Goal: Task Accomplishment & Management: Use online tool/utility

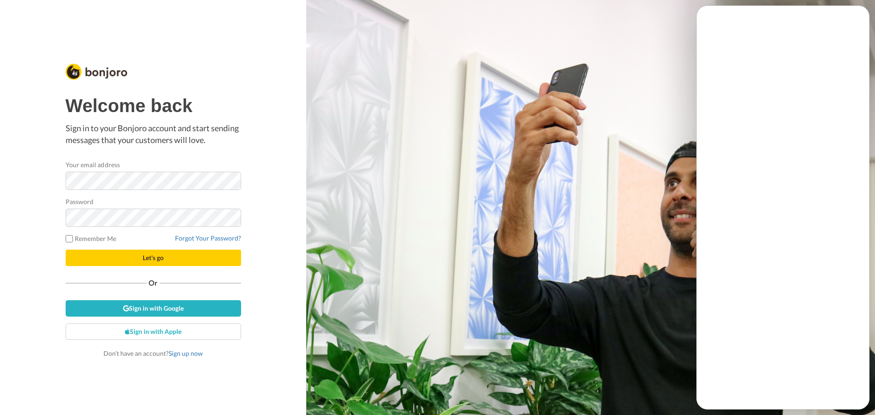
click at [132, 38] on div "Welcome back Sign in to your Bonjoro account and start sending messages that yo…" at bounding box center [153, 207] width 306 height 415
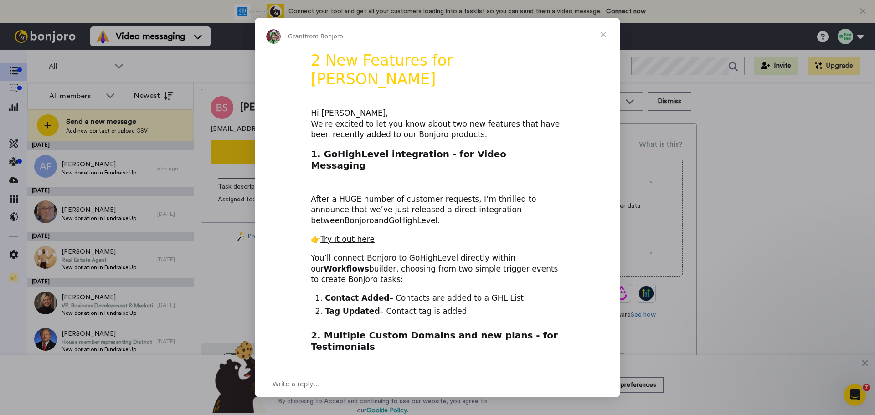
click at [603, 33] on span "Close" at bounding box center [603, 34] width 33 height 33
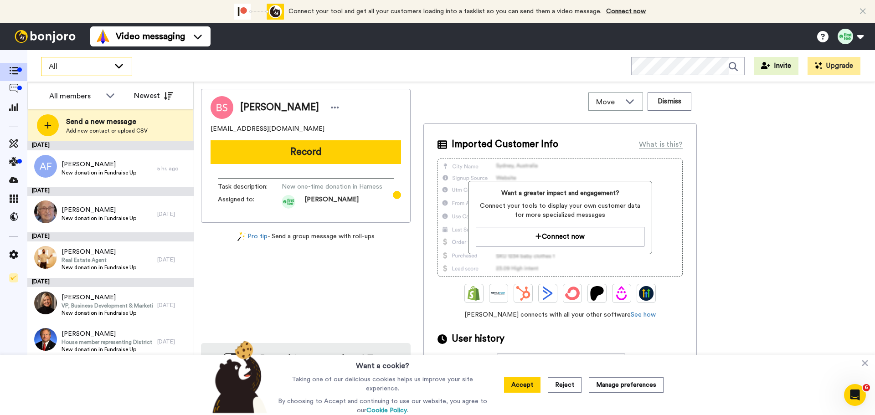
click at [82, 71] on span "All" at bounding box center [79, 66] width 61 height 11
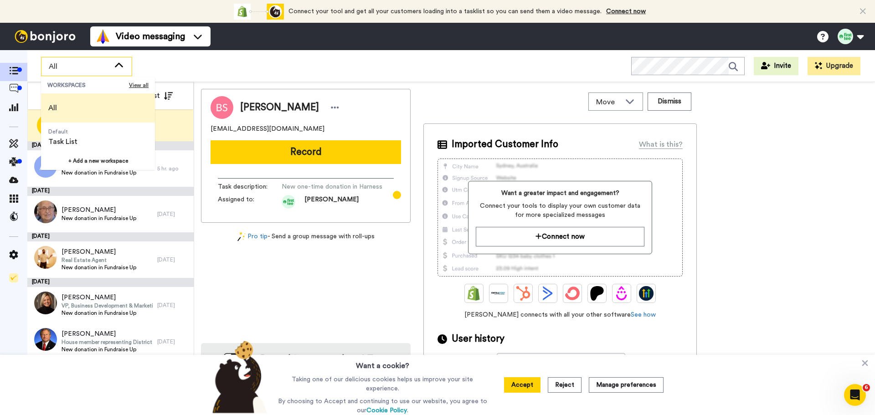
click at [85, 66] on span "All" at bounding box center [79, 66] width 61 height 11
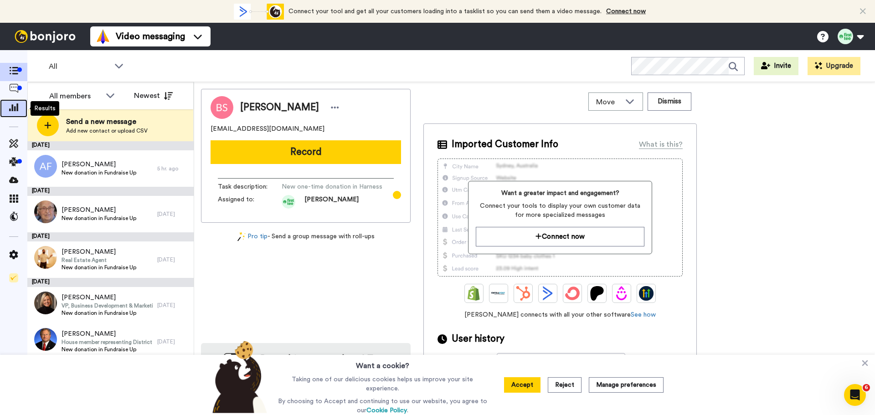
click at [13, 110] on icon at bounding box center [13, 107] width 9 height 8
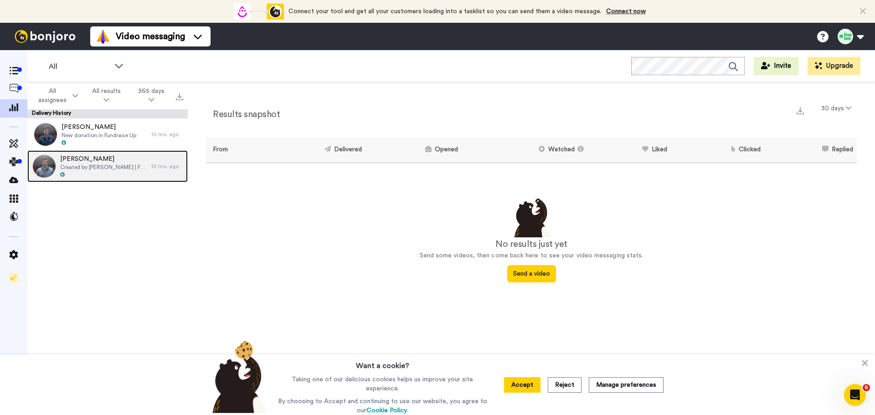
click at [105, 167] on span "Created by David Cohn | First Tee — Southeast Wisconsin" at bounding box center [103, 167] width 87 height 7
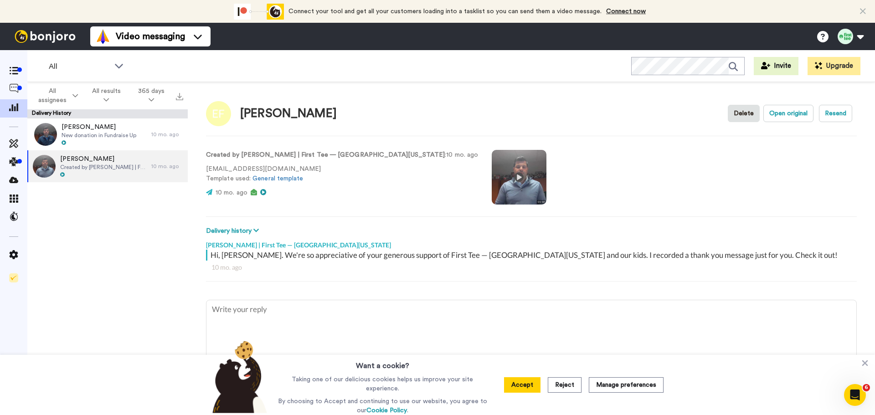
click at [491, 179] on video at bounding box center [518, 177] width 55 height 55
click at [65, 97] on span "All assignees" at bounding box center [53, 96] width 36 height 18
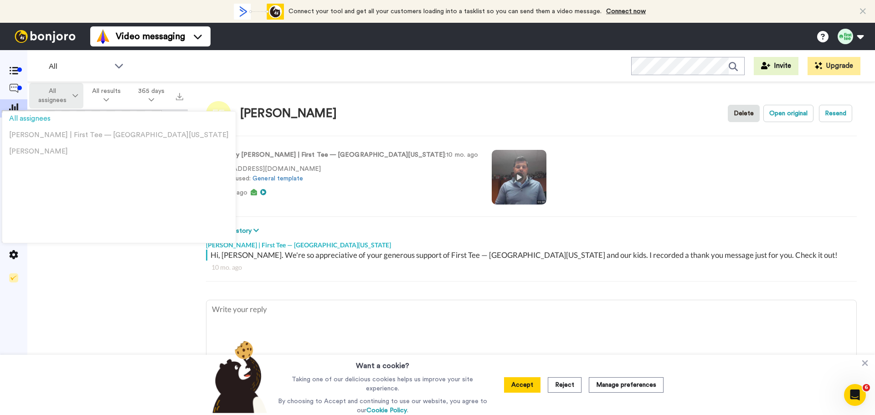
click at [65, 97] on span "All assignees" at bounding box center [53, 96] width 36 height 18
click at [115, 97] on button "All results" at bounding box center [106, 96] width 46 height 26
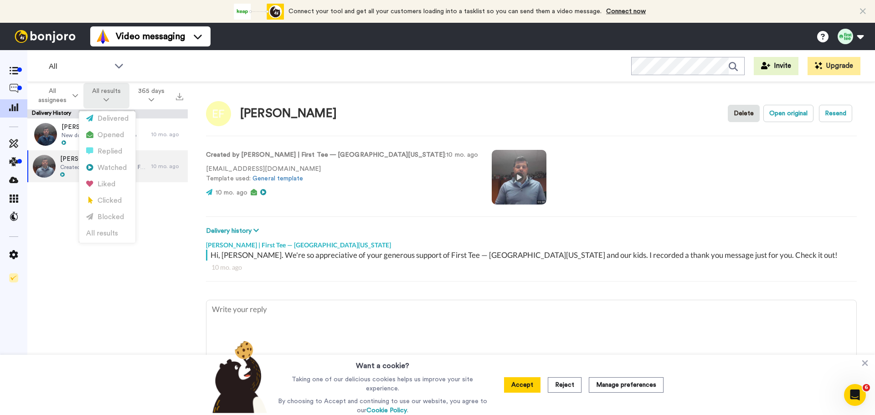
click at [113, 93] on button "All results" at bounding box center [106, 96] width 46 height 26
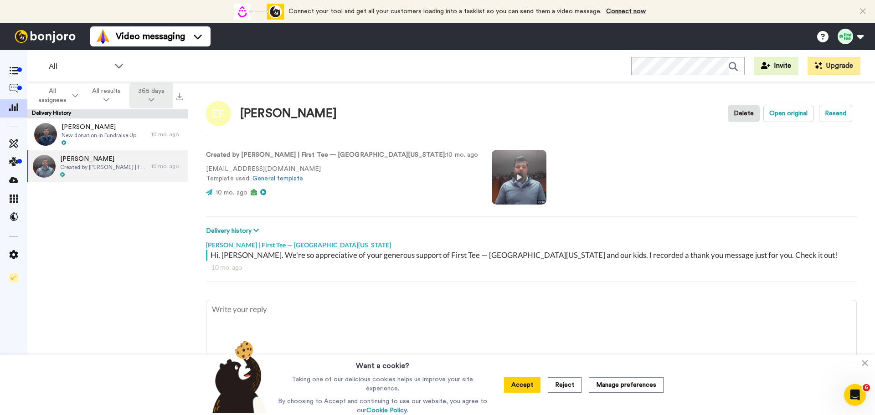
click at [146, 93] on button "365 days" at bounding box center [151, 96] width 44 height 26
click at [155, 238] on li "All time" at bounding box center [152, 234] width 64 height 16
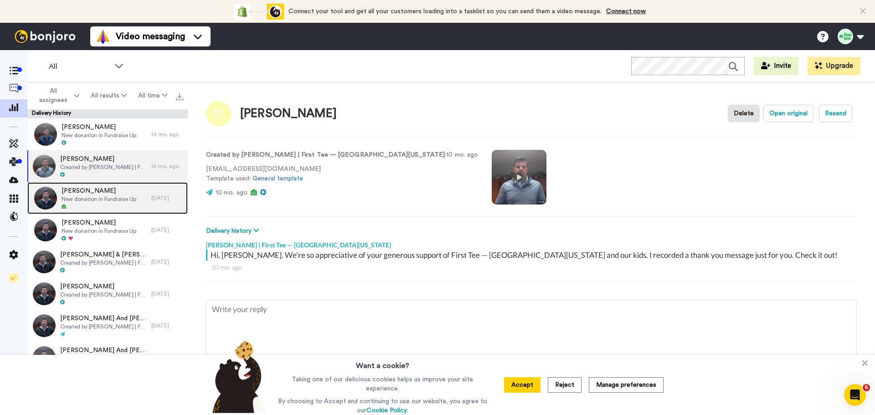
click at [104, 200] on span "New donation in Fundraise Up" at bounding box center [98, 198] width 75 height 7
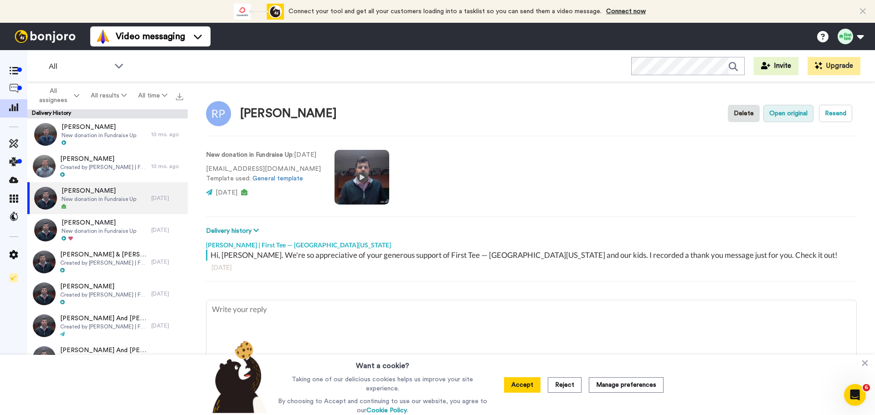
click at [774, 112] on button "Open original" at bounding box center [788, 113] width 50 height 17
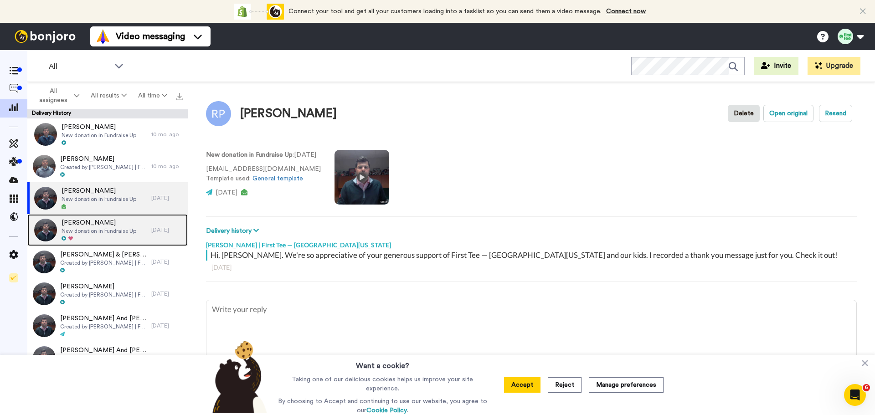
click at [89, 229] on span "New donation in Fundraise Up" at bounding box center [98, 230] width 75 height 7
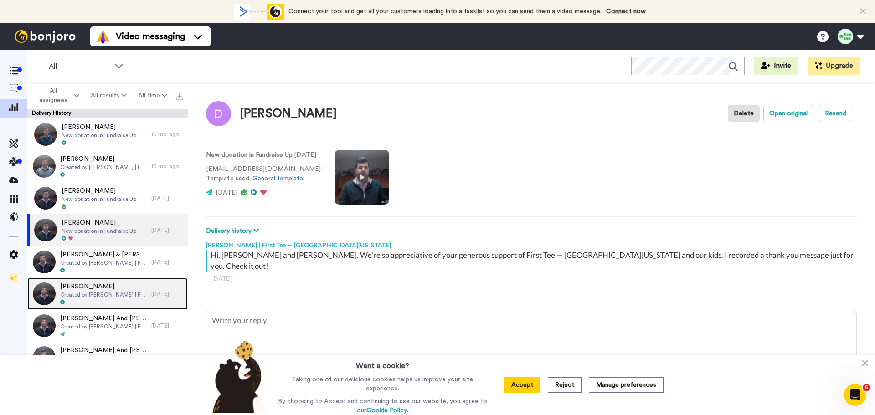
click at [98, 291] on span "Created by David Cohn | First Tee — Southeast Wisconsin" at bounding box center [103, 294] width 87 height 7
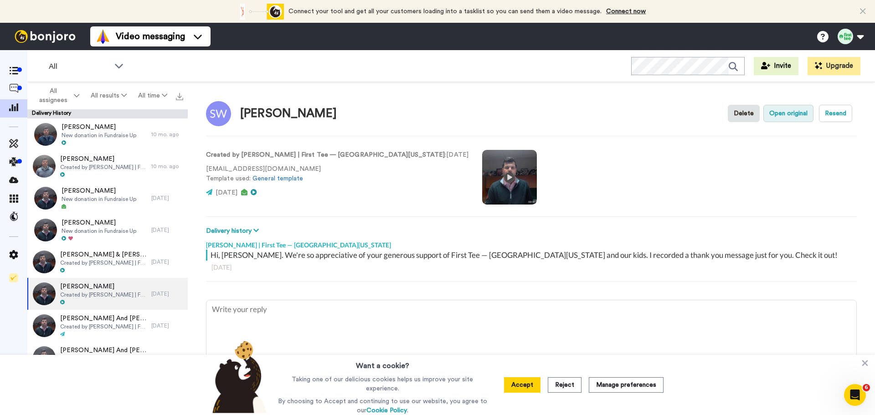
click at [788, 110] on button "Open original" at bounding box center [788, 113] width 50 height 17
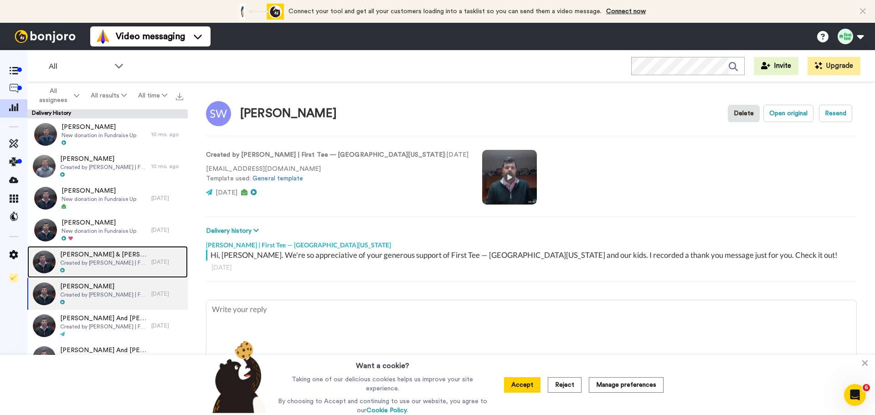
click at [103, 266] on span "Created by David Cohn | First Tee — Southeast Wisconsin" at bounding box center [103, 262] width 87 height 7
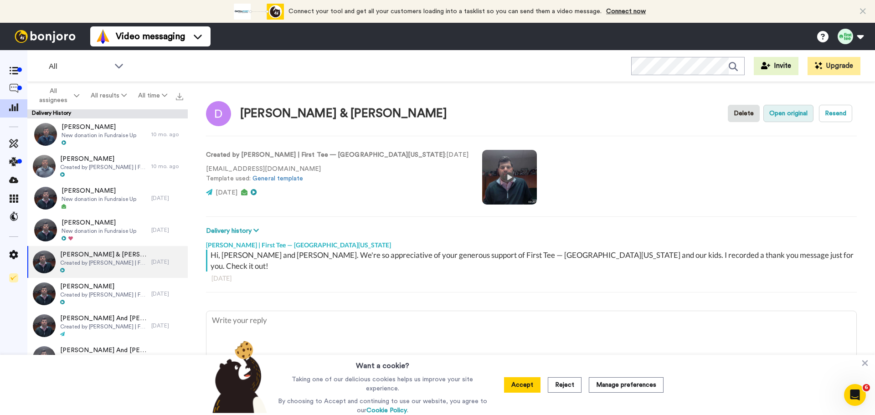
drag, startPoint x: 784, startPoint y: 110, endPoint x: 772, endPoint y: 87, distance: 26.1
click at [783, 110] on button "Open original" at bounding box center [788, 113] width 50 height 17
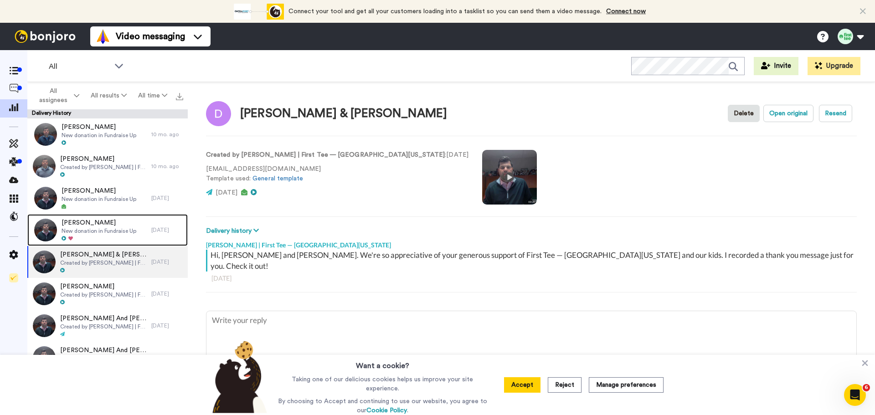
drag, startPoint x: 105, startPoint y: 225, endPoint x: 566, endPoint y: 155, distance: 466.4
click at [106, 225] on span "Douglas Woehlke" at bounding box center [98, 222] width 75 height 9
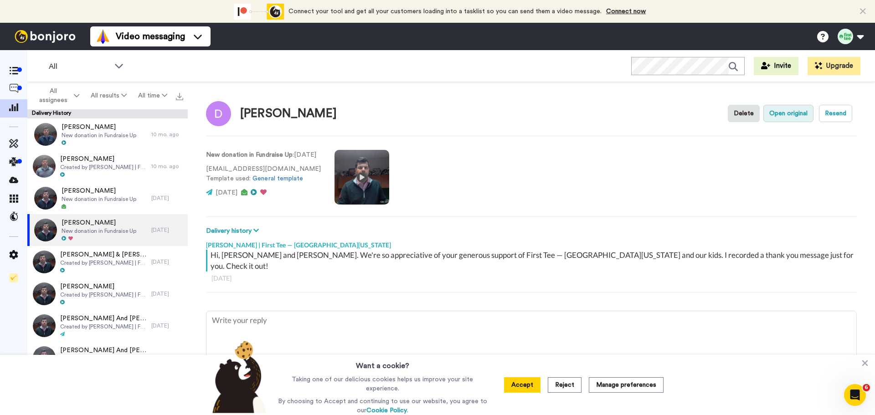
click at [774, 112] on button "Open original" at bounding box center [788, 113] width 50 height 17
type textarea "x"
